Goal: Task Accomplishment & Management: Use online tool/utility

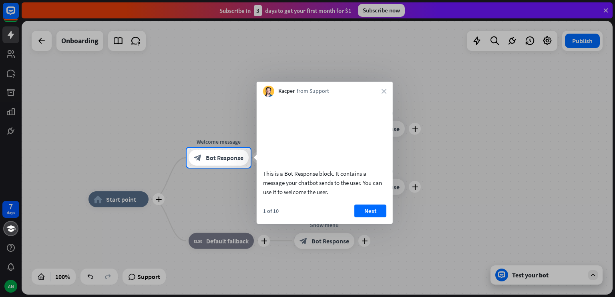
click at [141, 275] on div at bounding box center [307, 232] width 615 height 129
click at [383, 92] on icon "close" at bounding box center [383, 91] width 5 height 5
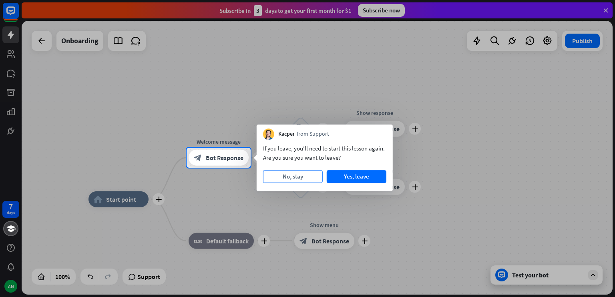
click at [290, 176] on button "No, stay" at bounding box center [293, 176] width 60 height 13
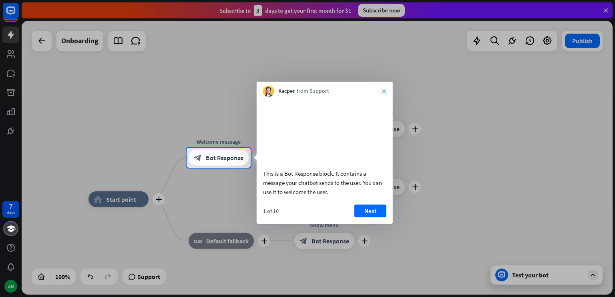
click at [383, 91] on icon "close" at bounding box center [383, 91] width 5 height 5
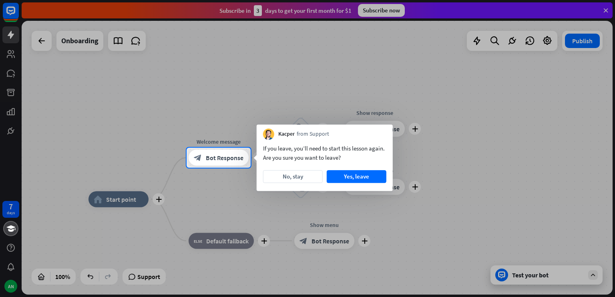
click at [407, 150] on div at bounding box center [432, 158] width 364 height 20
click at [309, 176] on button "No, stay" at bounding box center [293, 176] width 60 height 13
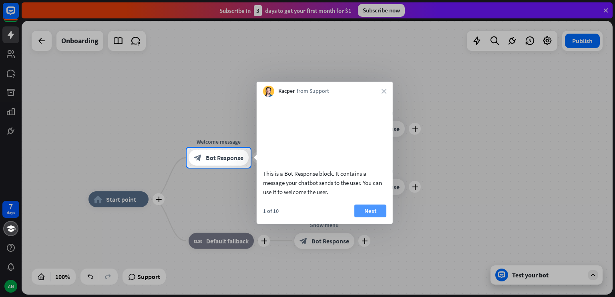
click at [370, 217] on button "Next" at bounding box center [370, 210] width 32 height 13
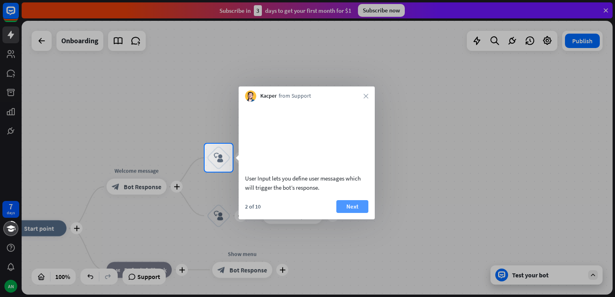
click at [362, 213] on button "Next" at bounding box center [352, 206] width 32 height 13
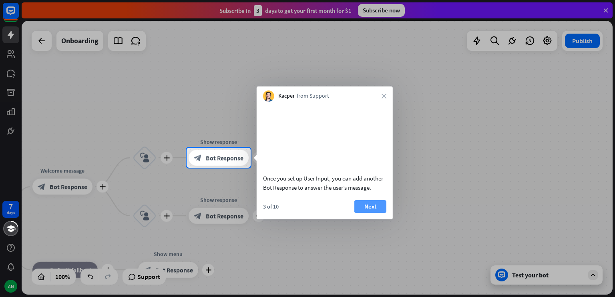
click at [363, 213] on button "Next" at bounding box center [370, 206] width 32 height 13
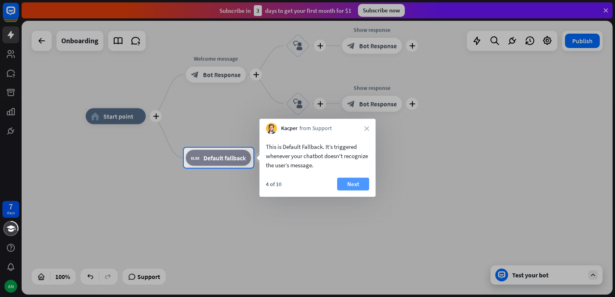
click at [352, 181] on button "Next" at bounding box center [353, 184] width 32 height 13
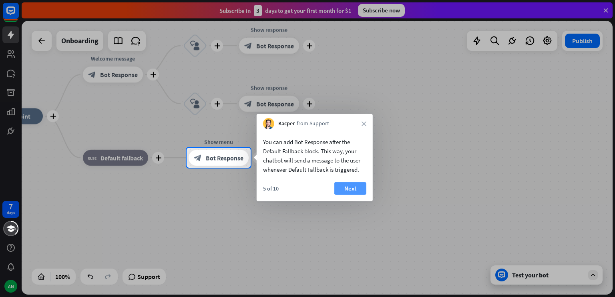
click at [357, 189] on button "Next" at bounding box center [350, 188] width 32 height 13
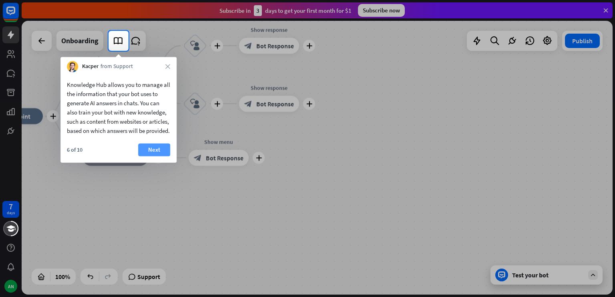
click at [154, 153] on button "Next" at bounding box center [154, 149] width 32 height 13
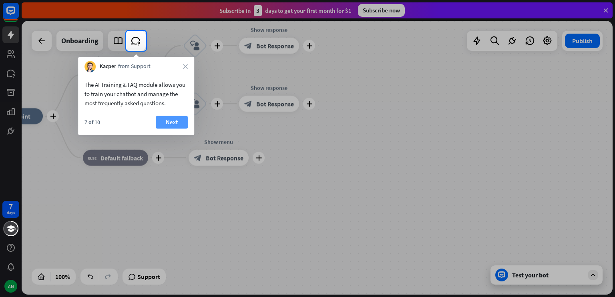
click at [173, 120] on button "Next" at bounding box center [172, 122] width 32 height 13
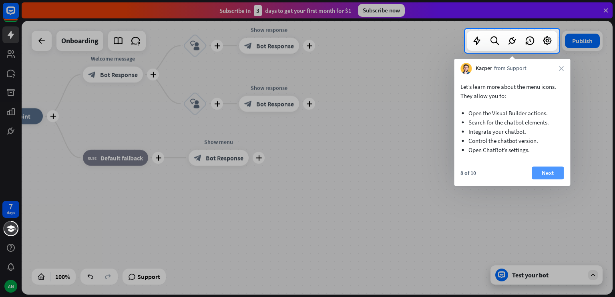
click at [547, 171] on button "Next" at bounding box center [547, 172] width 32 height 13
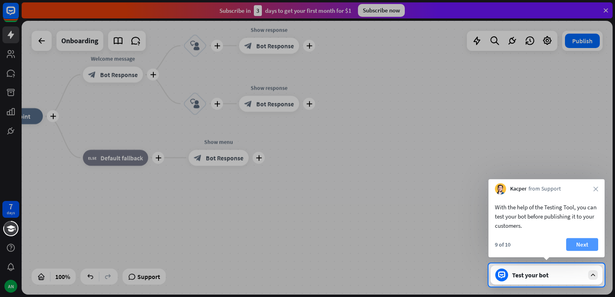
click at [584, 242] on button "Next" at bounding box center [582, 244] width 32 height 13
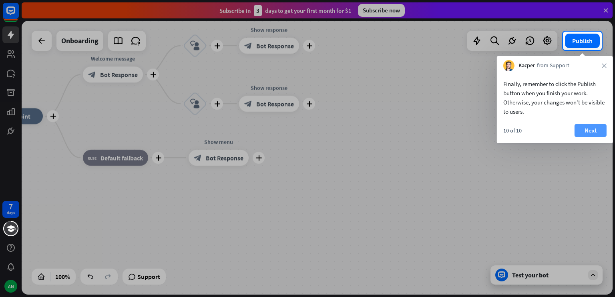
click at [599, 130] on button "Next" at bounding box center [590, 130] width 32 height 13
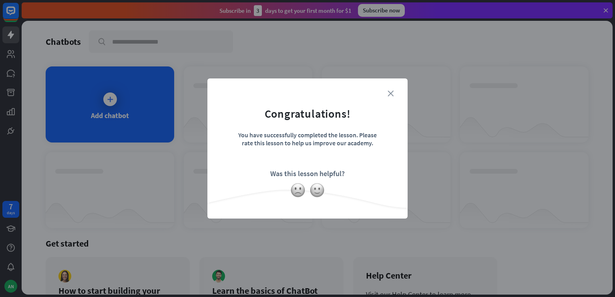
click at [391, 91] on icon "close" at bounding box center [390, 93] width 6 height 6
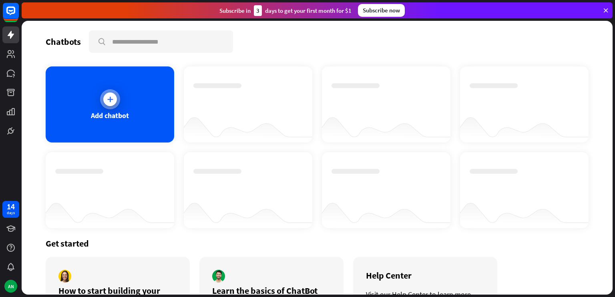
click at [110, 98] on icon at bounding box center [110, 99] width 8 height 8
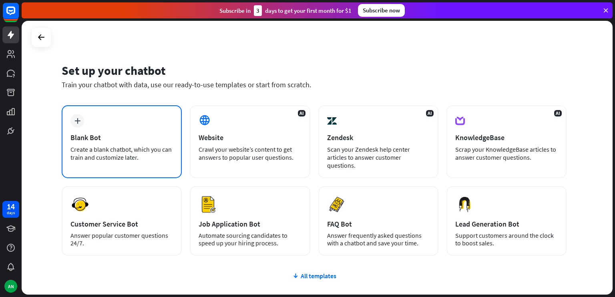
click at [120, 140] on div "Blank Bot" at bounding box center [121, 137] width 102 height 9
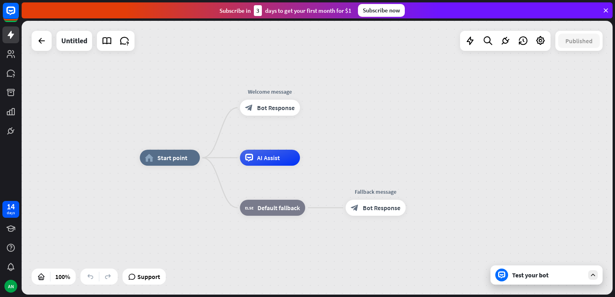
click at [506, 272] on div at bounding box center [501, 274] width 13 height 13
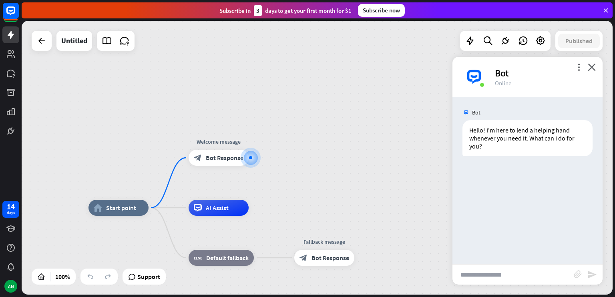
click at [469, 271] on input "text" at bounding box center [512, 274] width 121 height 20
click at [492, 275] on input "text" at bounding box center [512, 274] width 121 height 20
click at [592, 66] on icon "close" at bounding box center [591, 67] width 8 height 8
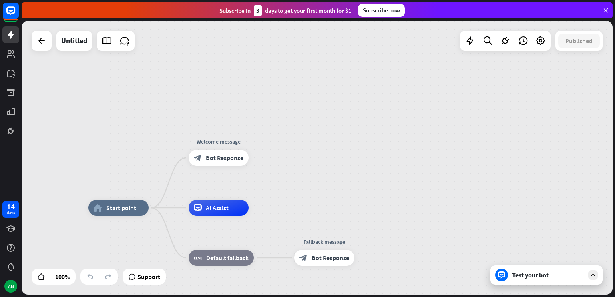
click at [603, 8] on icon at bounding box center [605, 10] width 7 height 7
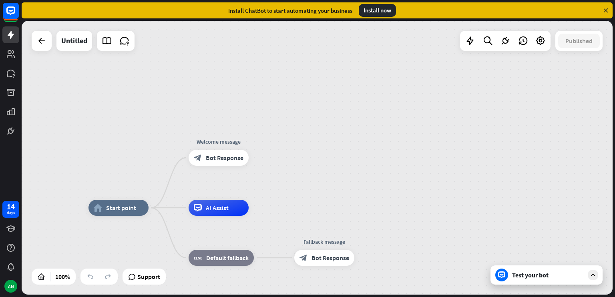
click at [603, 8] on icon at bounding box center [605, 10] width 7 height 7
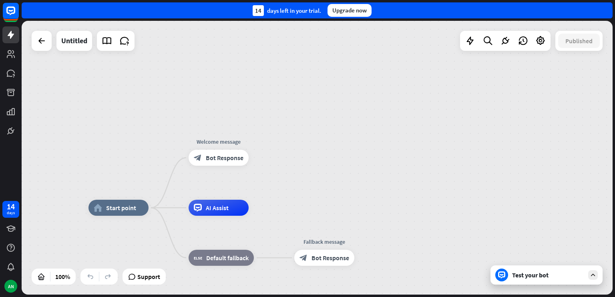
click at [603, 8] on div "14 days left in your trial. Upgrade now" at bounding box center [317, 10] width 591 height 16
